Goal: Register for event/course

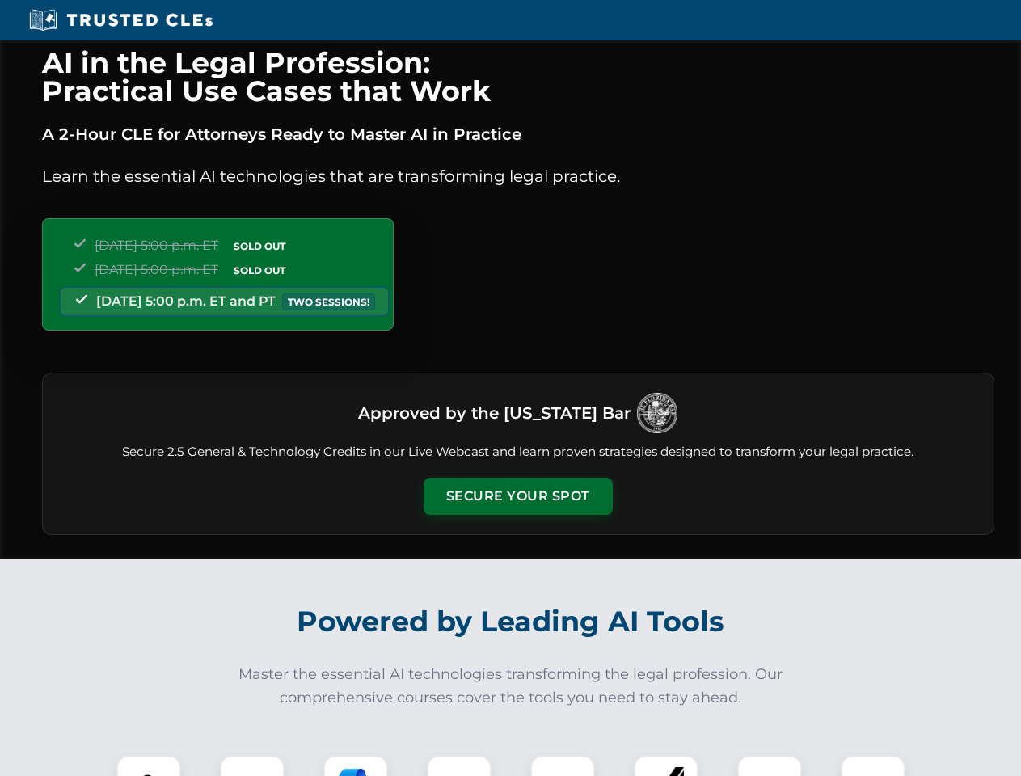
click at [518, 496] on button "Secure Your Spot" at bounding box center [518, 496] width 189 height 37
click at [149, 766] on img at bounding box center [148, 787] width 47 height 47
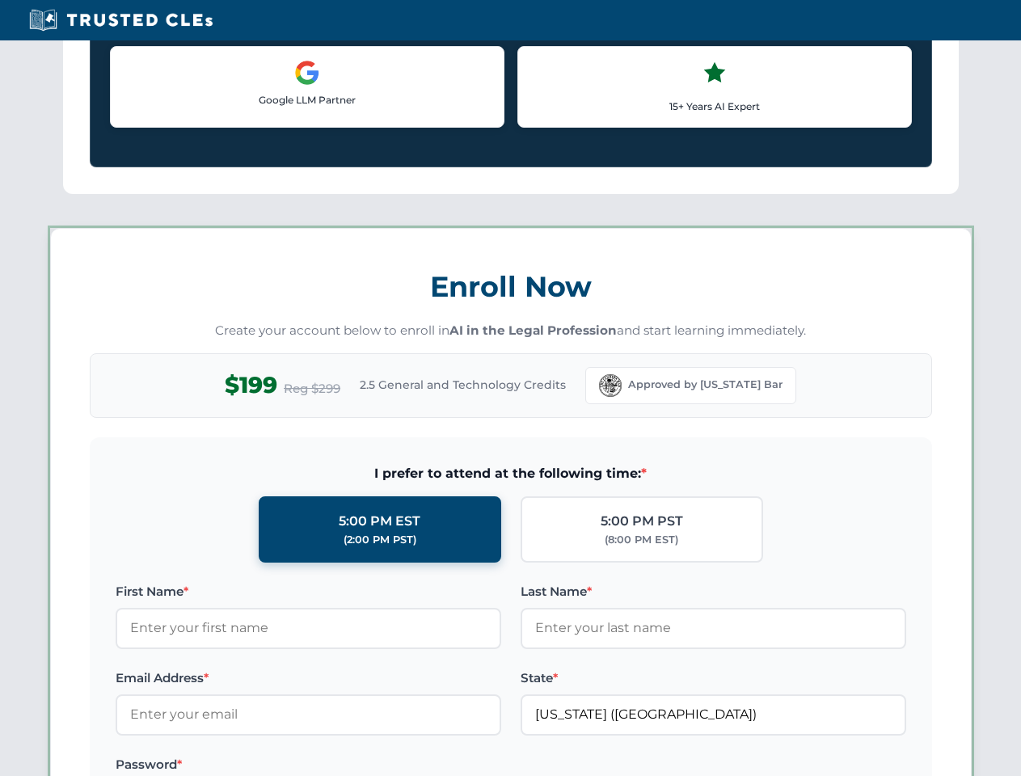
click at [356, 766] on label "Password *" at bounding box center [309, 764] width 386 height 19
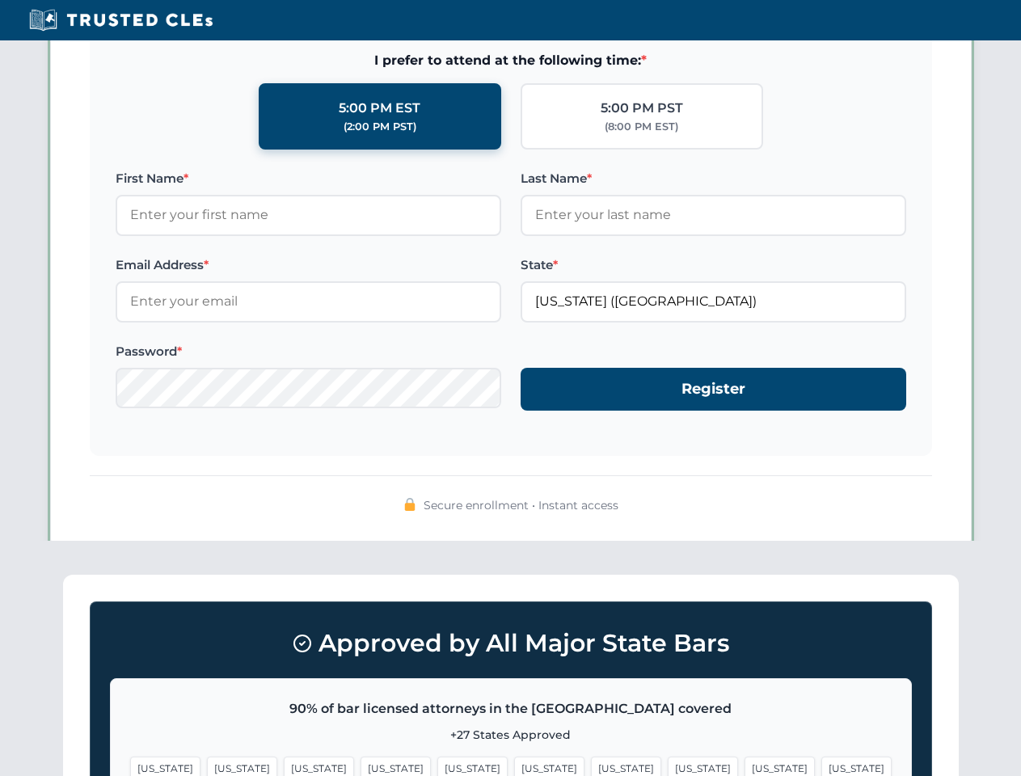
click at [745, 766] on span "[US_STATE]" at bounding box center [780, 768] width 70 height 23
